Goal: Navigation & Orientation: Find specific page/section

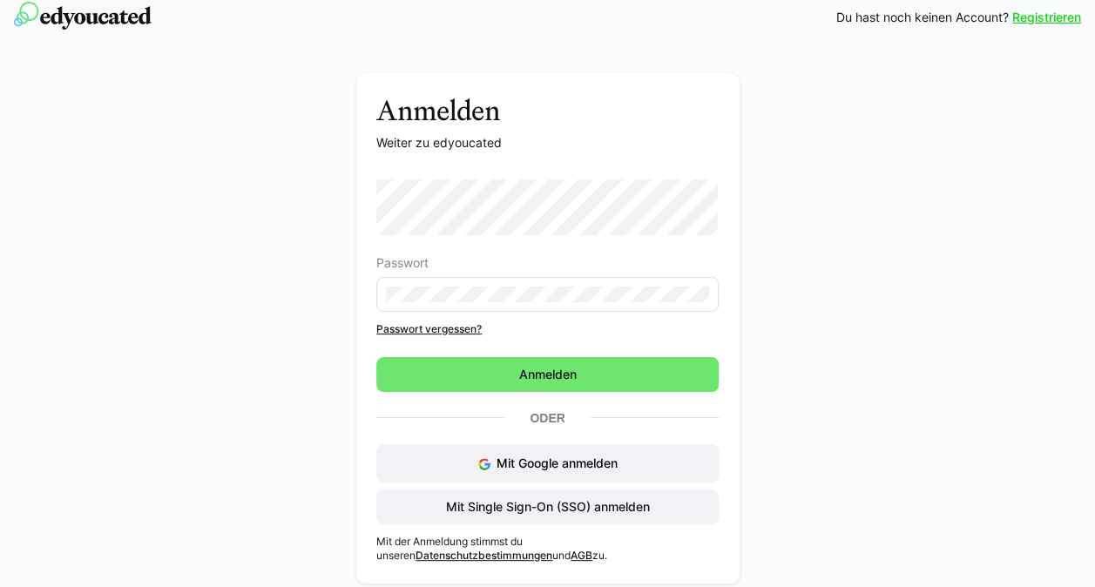
scroll to position [14, 0]
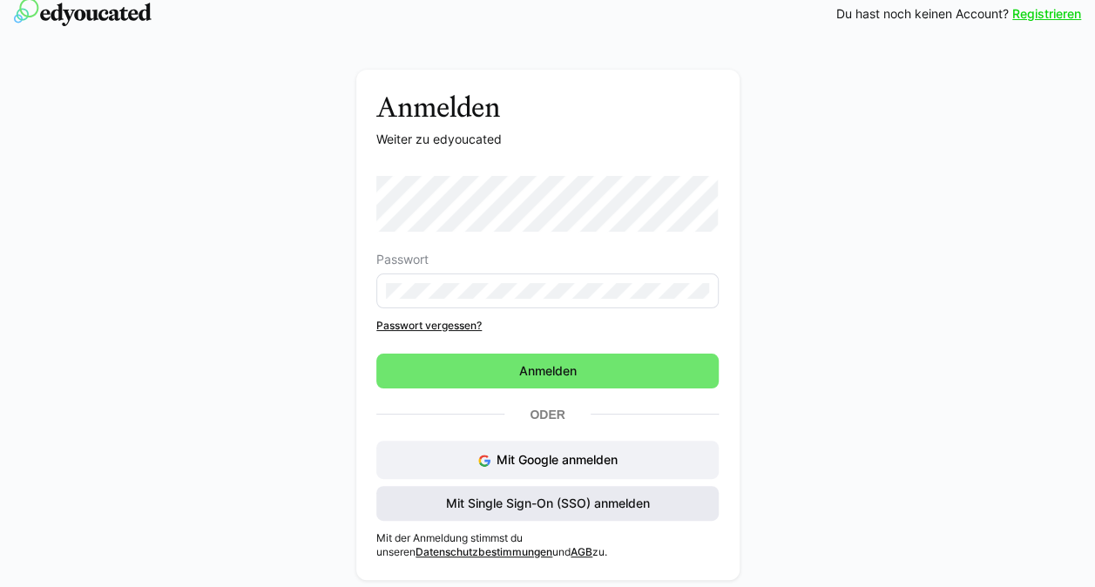
click at [573, 498] on span "Mit Single Sign-On (SSO) anmelden" at bounding box center [548, 503] width 209 height 17
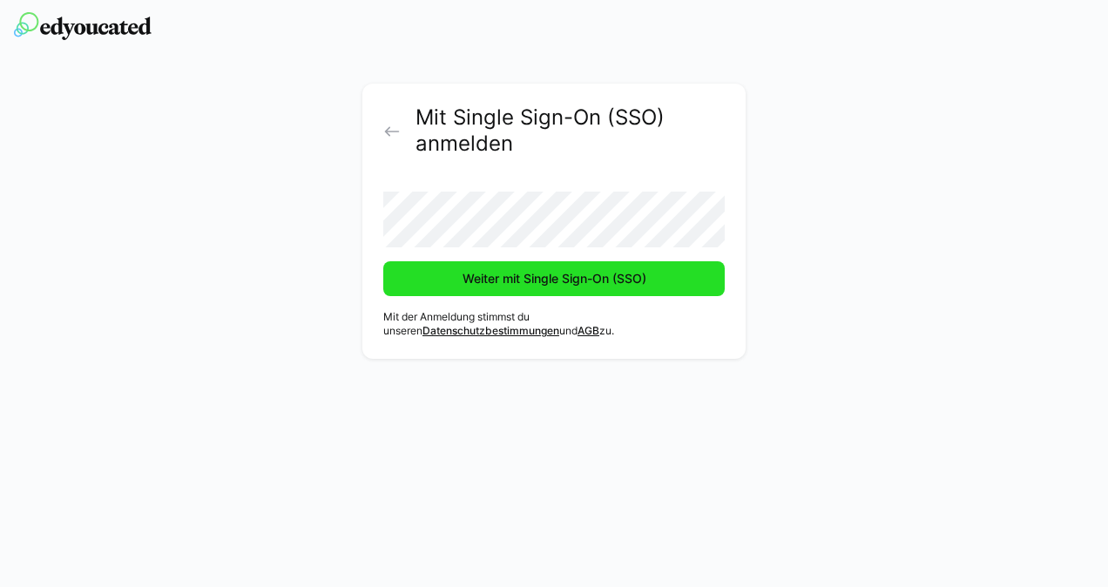
click at [587, 288] on span "Weiter mit Single Sign-On (SSO)" at bounding box center [554, 278] width 342 height 35
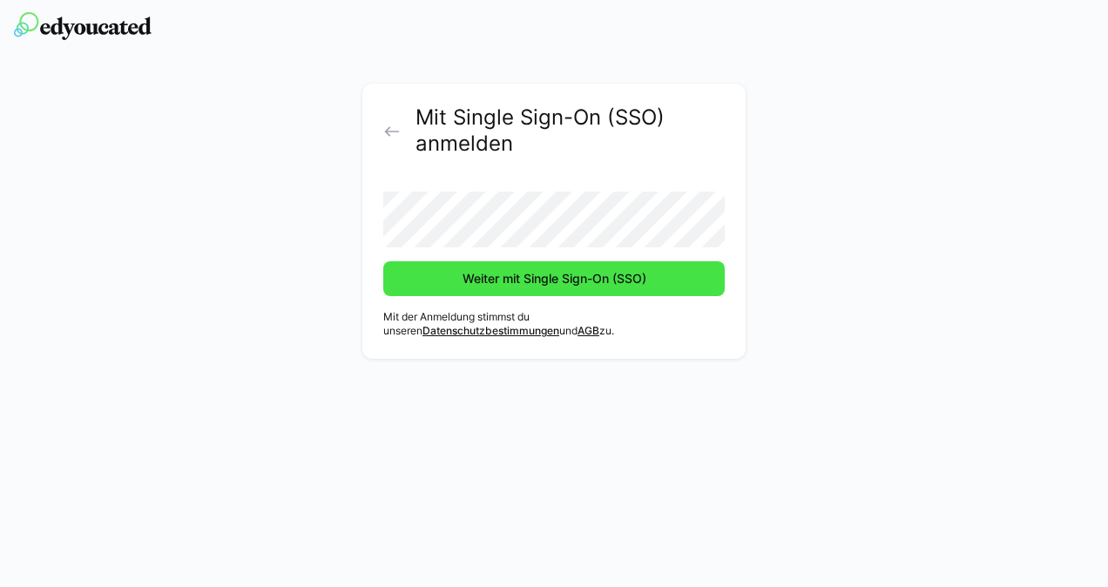
click at [536, 284] on span "Weiter mit Single Sign-On (SSO)" at bounding box center [554, 278] width 189 height 17
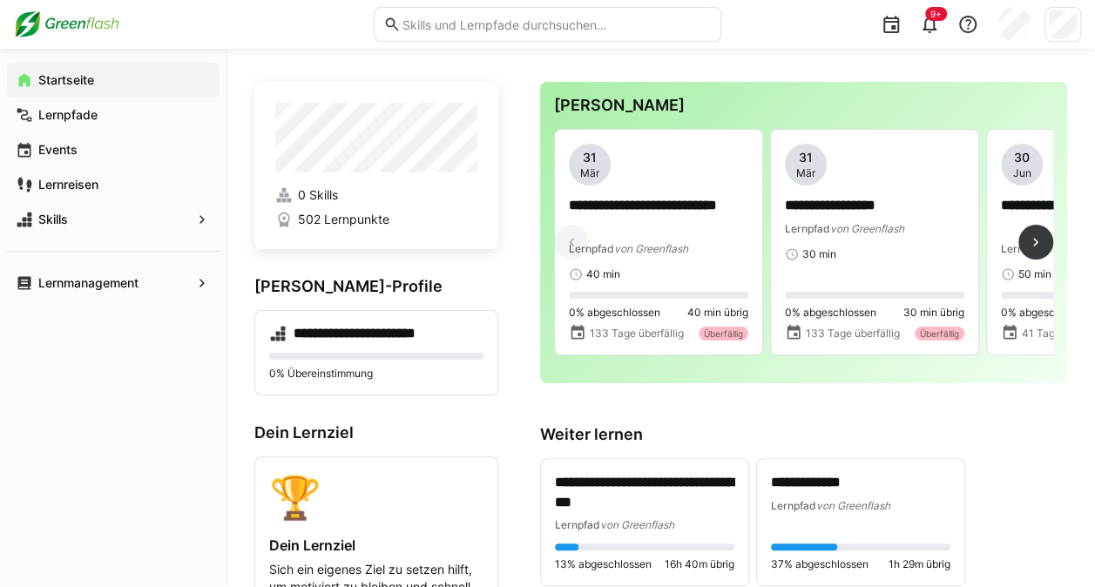
click at [617, 362] on div "**********" at bounding box center [803, 249] width 499 height 240
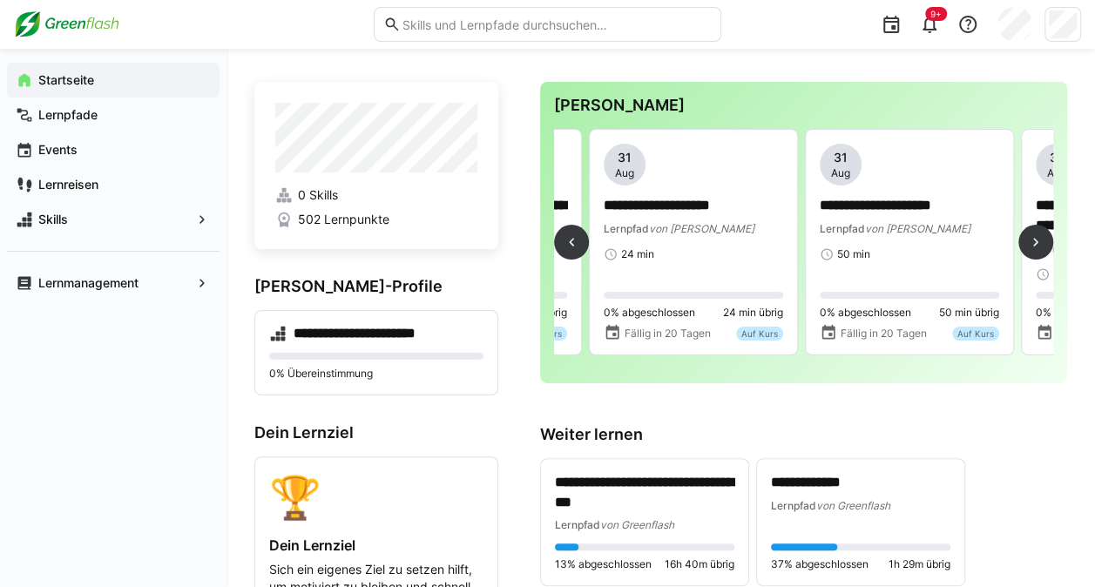
scroll to position [0, 2740]
